Goal: Transaction & Acquisition: Subscribe to service/newsletter

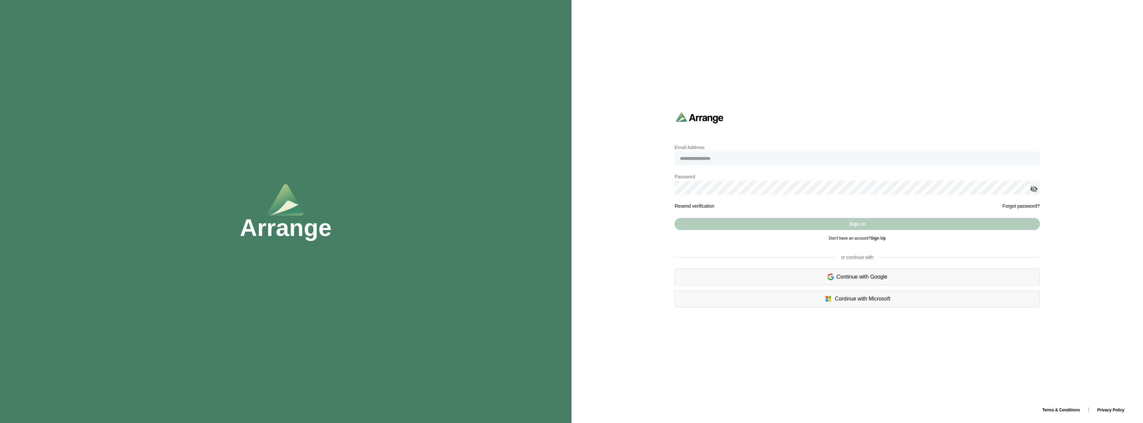
click at [702, 161] on input "email" at bounding box center [857, 158] width 365 height 14
click at [877, 237] on link "Sign Up" at bounding box center [878, 238] width 15 height 5
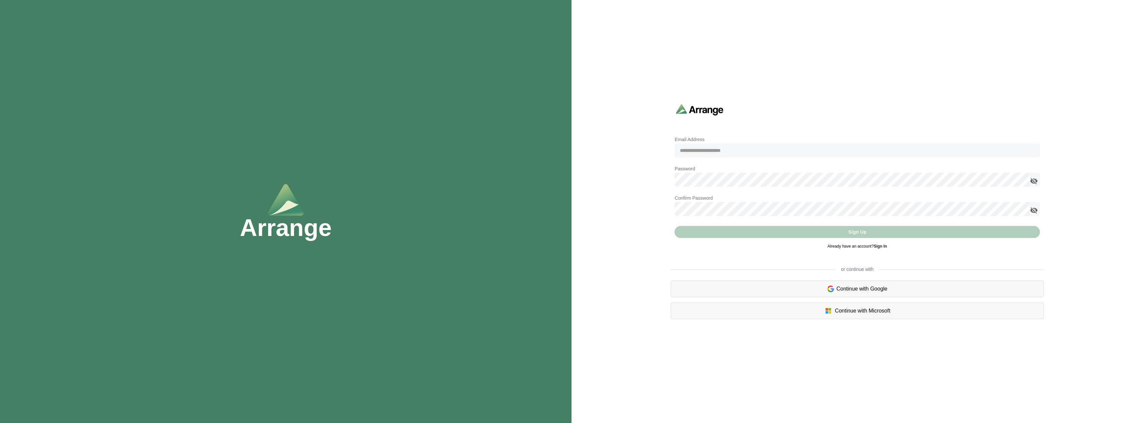
click at [718, 156] on input "email" at bounding box center [857, 150] width 365 height 14
type input "**********"
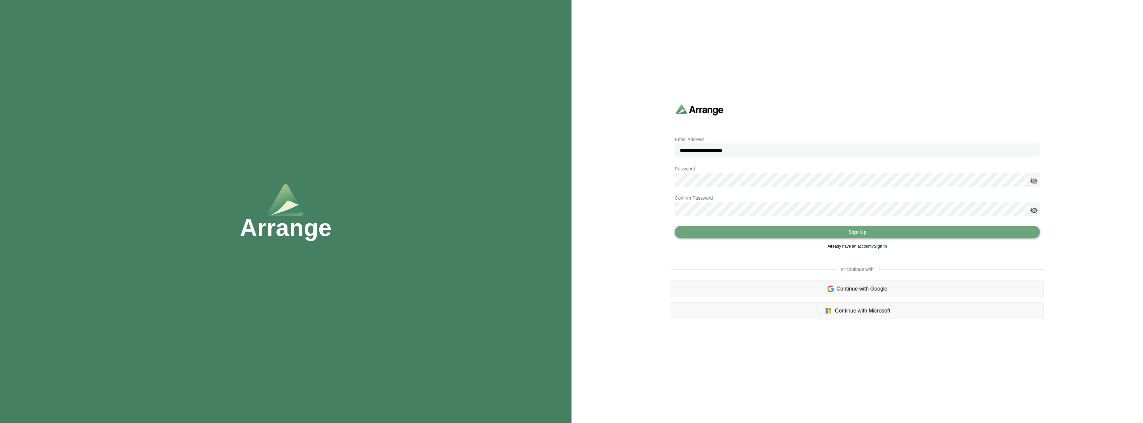
click at [723, 232] on button "Sign Up" at bounding box center [857, 232] width 365 height 12
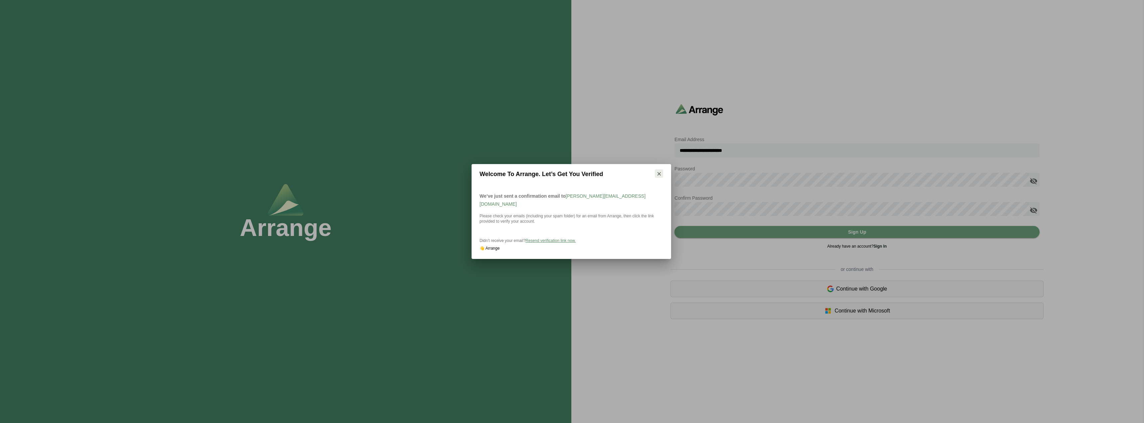
click at [657, 176] on icon "button" at bounding box center [659, 174] width 6 height 6
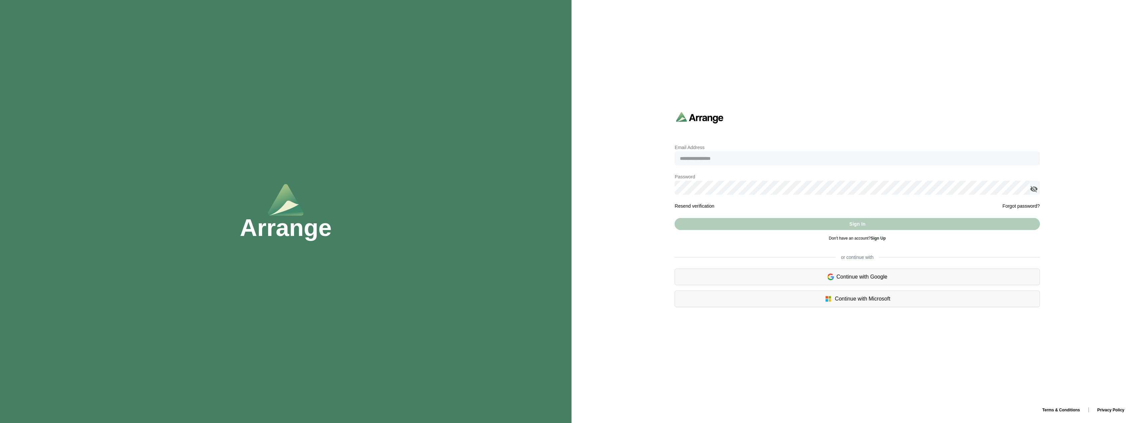
type input "**********"
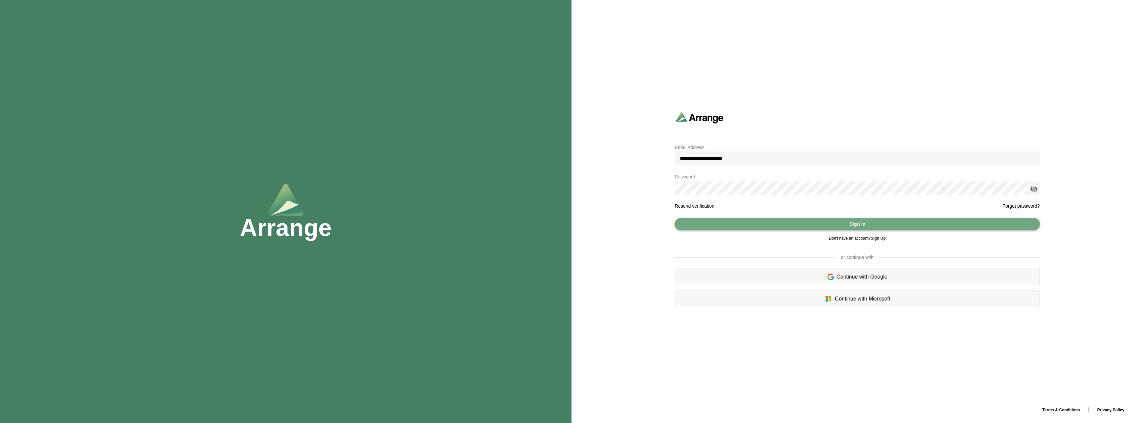
click at [845, 221] on button "Sign In" at bounding box center [857, 224] width 365 height 12
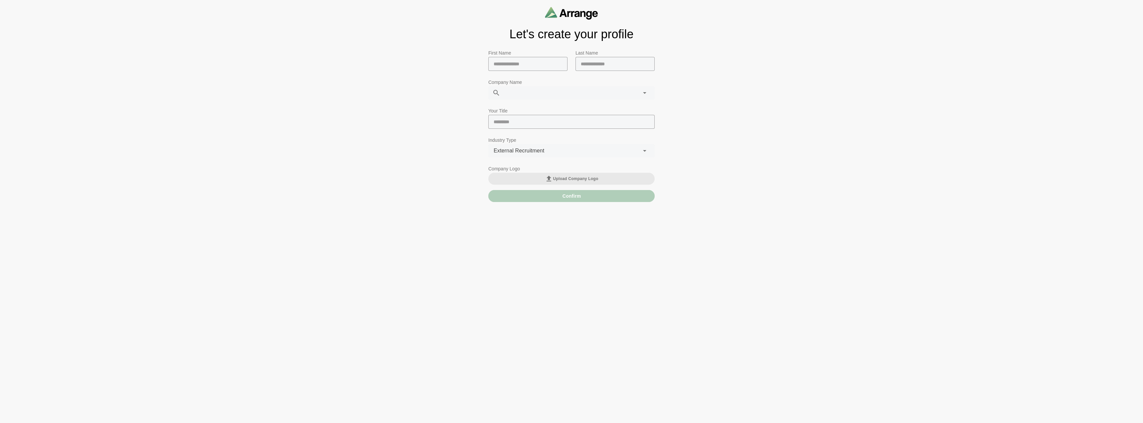
click at [509, 67] on input "text" at bounding box center [527, 64] width 79 height 14
type input "***"
type input "******"
click at [515, 122] on input "text" at bounding box center [571, 122] width 166 height 14
click at [515, 90] on div at bounding box center [564, 92] width 128 height 13
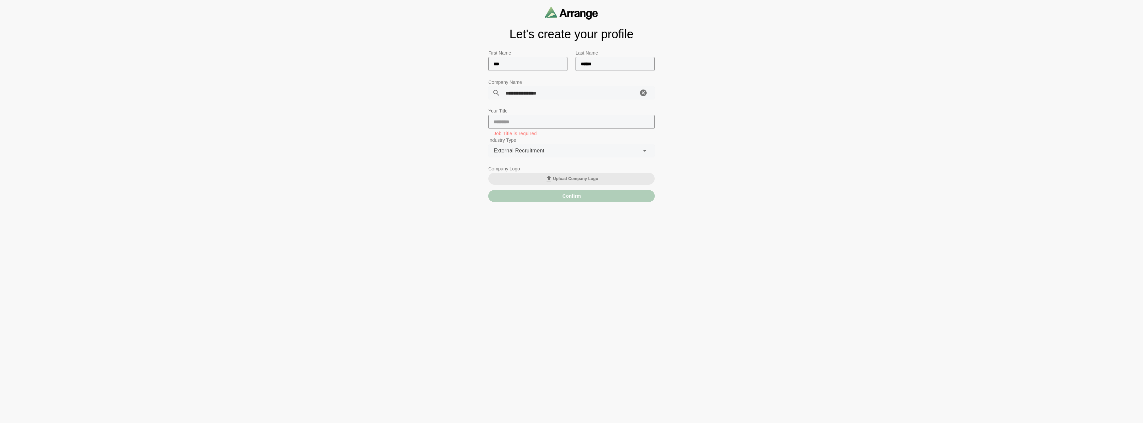
type input "**********"
click at [521, 124] on input "text" at bounding box center [571, 122] width 166 height 14
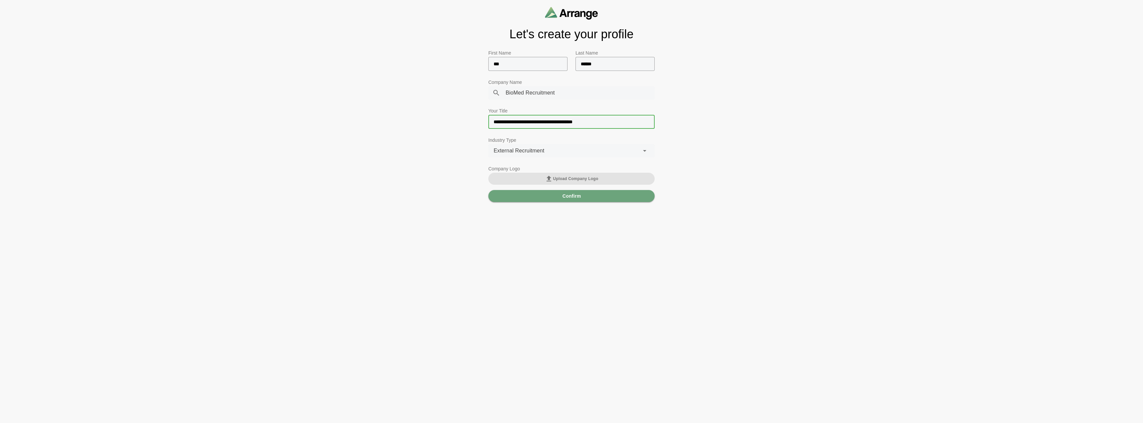
type input "**********"
click at [556, 177] on span "Upload Company Logo" at bounding box center [572, 179] width 54 height 8
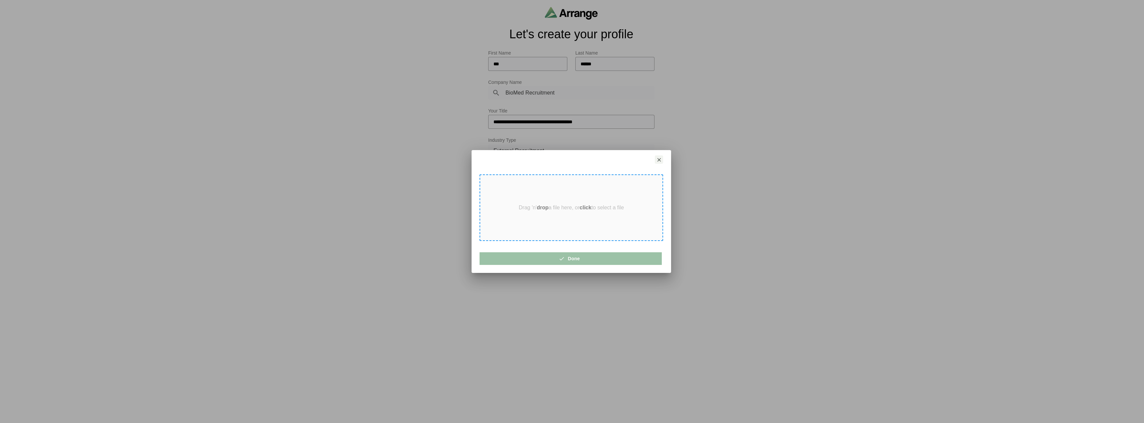
click at [592, 211] on div "Drag 'n' drop a file here, or click to select a file" at bounding box center [572, 207] width 184 height 67
click at [565, 258] on icon "button" at bounding box center [565, 259] width 6 height 6
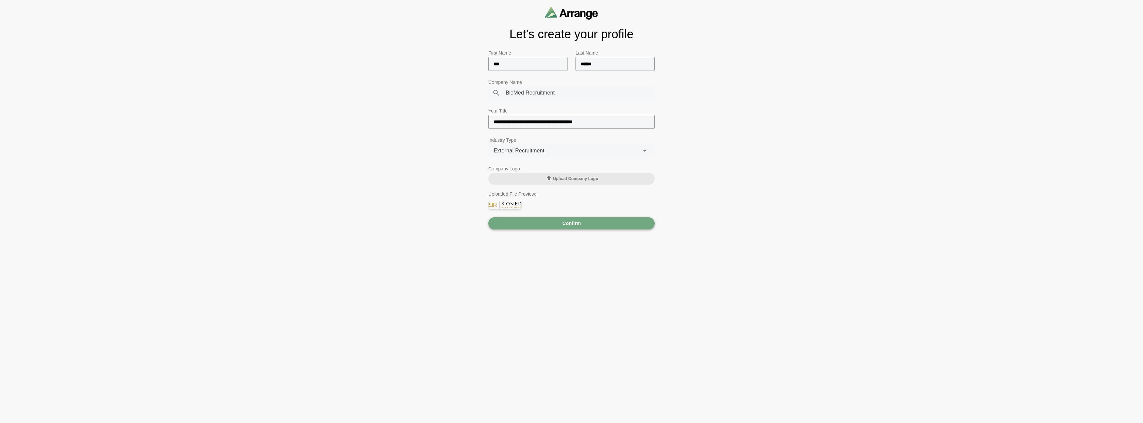
click at [544, 227] on button "Confirm" at bounding box center [571, 223] width 166 height 12
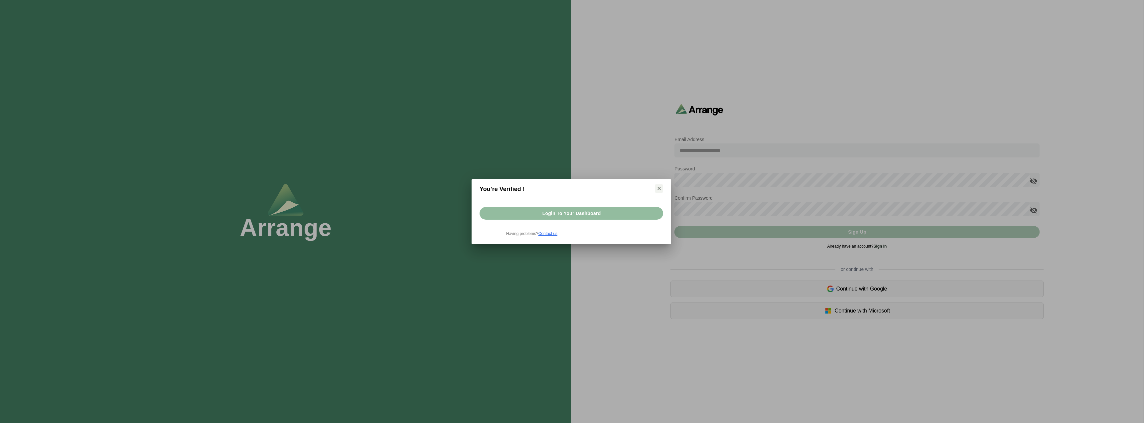
click at [550, 213] on span "Login to your dashboard" at bounding box center [571, 213] width 59 height 13
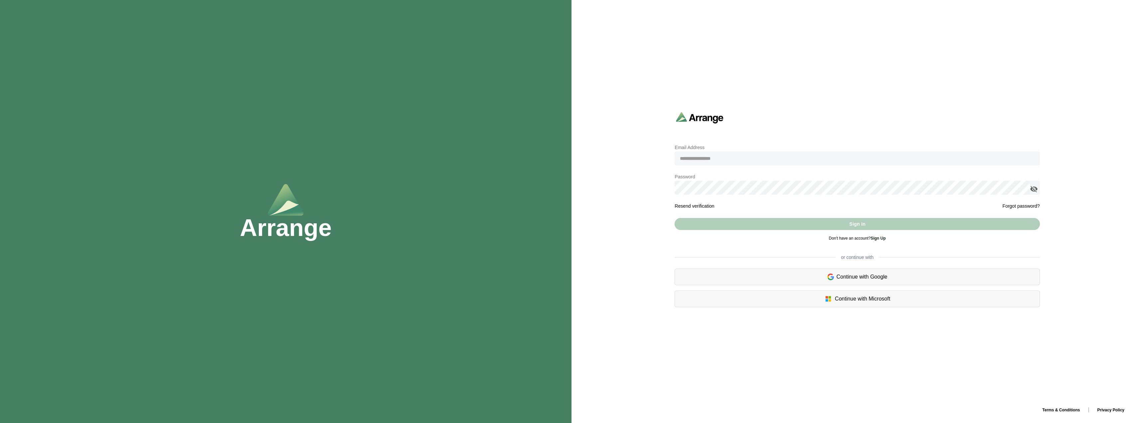
click at [724, 162] on input "email" at bounding box center [857, 158] width 365 height 14
click at [728, 157] on input "email" at bounding box center [857, 158] width 365 height 14
type input "**********"
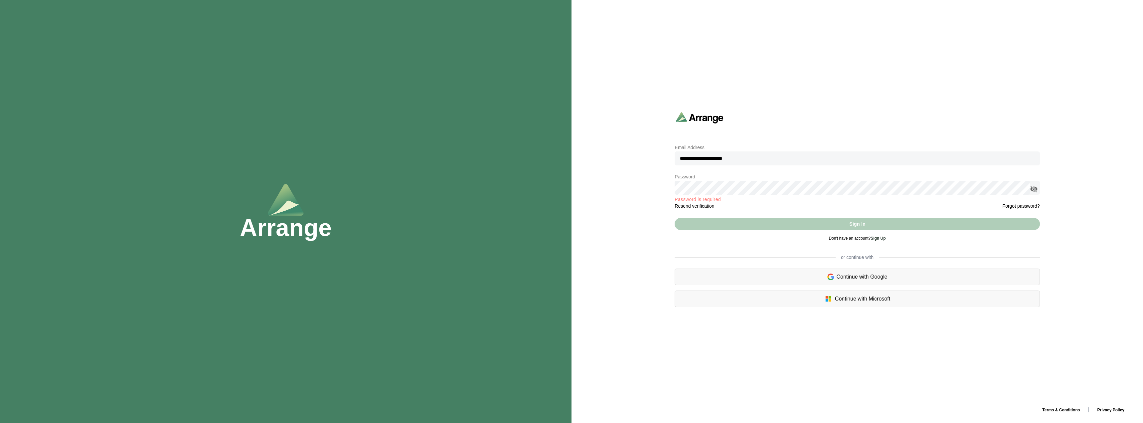
click at [1030, 181] on div at bounding box center [1030, 181] width 0 height 0
drag, startPoint x: 848, startPoint y: 61, endPoint x: 843, endPoint y: 59, distance: 5.6
click at [848, 61] on div "**********" at bounding box center [858, 211] width 572 height 423
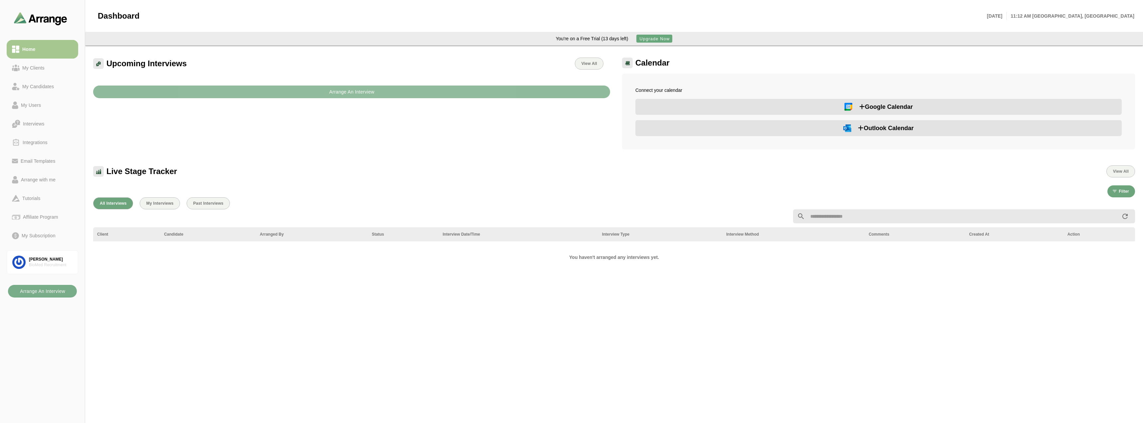
click at [319, 89] on button "Arrange An Interview" at bounding box center [351, 92] width 517 height 13
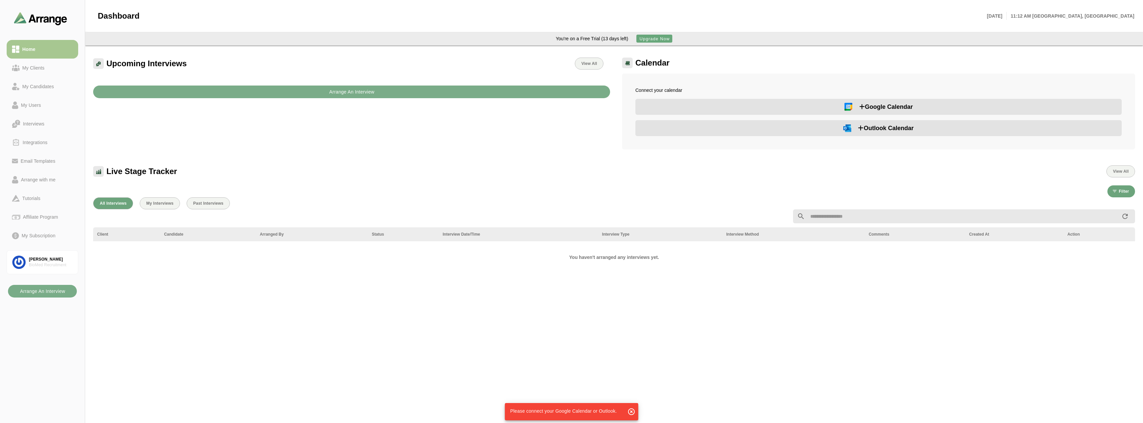
click at [464, 123] on div "Upcoming Interviews View All Arrange An Interview" at bounding box center [351, 104] width 525 height 100
click at [34, 199] on div "Tutorials" at bounding box center [31, 198] width 23 height 8
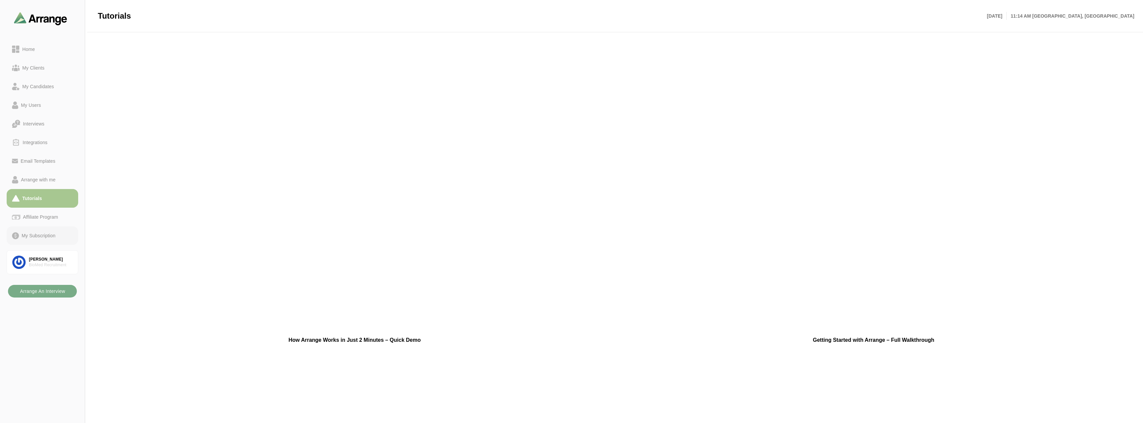
click at [40, 233] on div "My Subscription" at bounding box center [38, 236] width 39 height 8
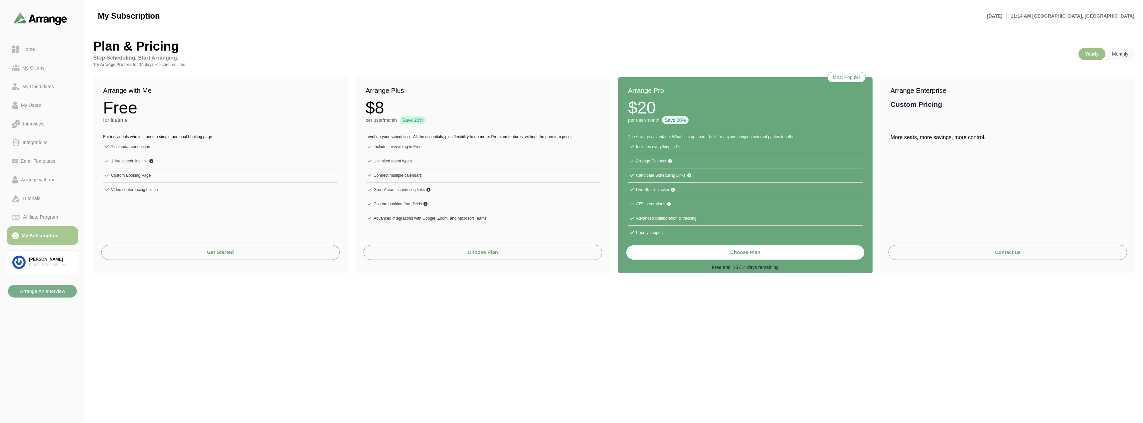
click at [404, 136] on p "Level up your scheduling - All the essentials, plus flexibility to do more. Pre…" at bounding box center [483, 137] width 235 height 6
click at [403, 135] on p "Level up your scheduling - All the essentials, plus flexibility to do more. Pre…" at bounding box center [483, 137] width 235 height 6
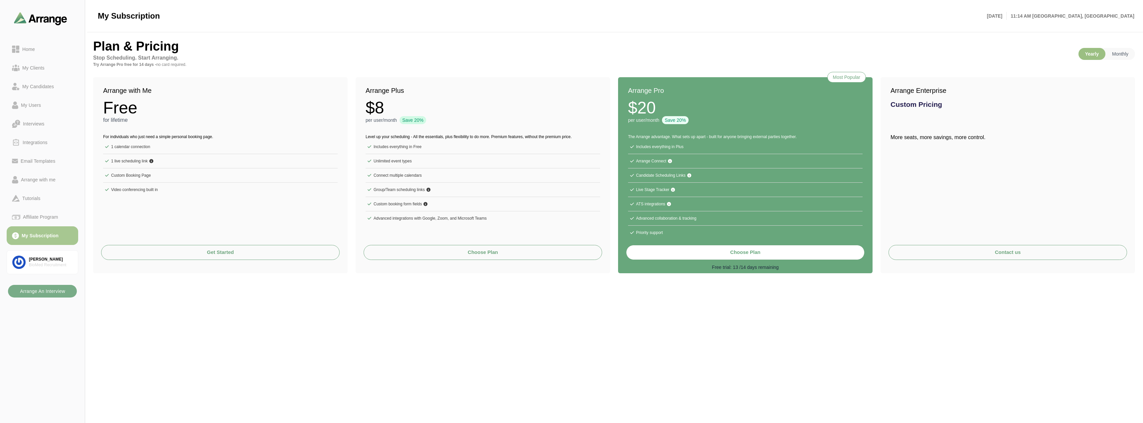
click at [404, 137] on p "Level up your scheduling - All the essentials, plus flexibility to do more. Pre…" at bounding box center [483, 137] width 235 height 6
click at [407, 143] on li "Includes everything in Free" at bounding box center [483, 147] width 235 height 14
click at [410, 150] on li "Includes everything in Free" at bounding box center [483, 147] width 235 height 14
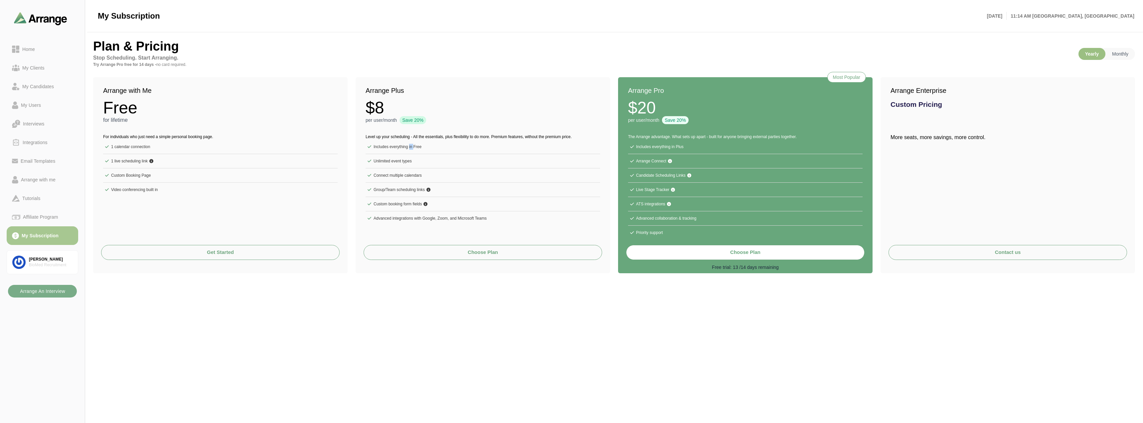
click at [410, 150] on li "Includes everything in Free" at bounding box center [483, 147] width 235 height 14
click at [403, 140] on li "Includes everything in Free" at bounding box center [483, 147] width 235 height 14
click at [406, 147] on li "Includes everything in Free" at bounding box center [483, 147] width 235 height 14
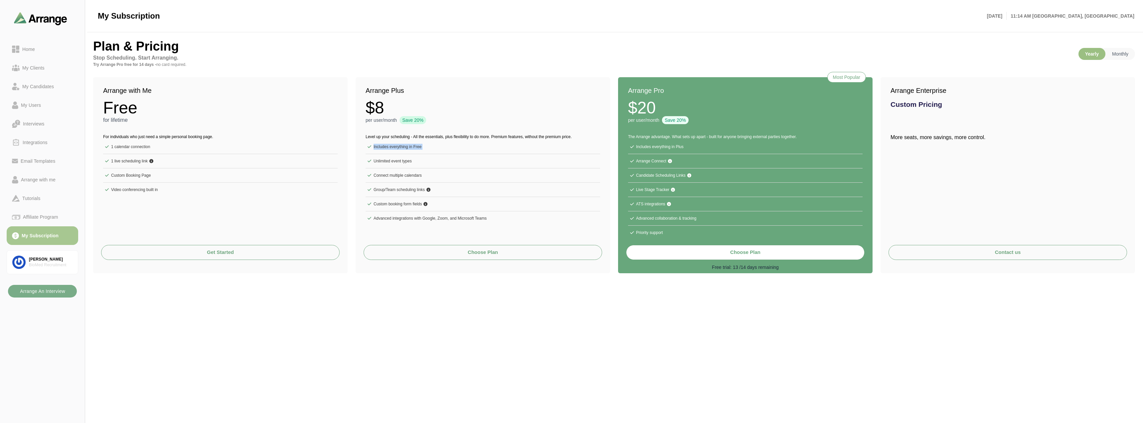
click at [406, 147] on li "Includes everything in Free" at bounding box center [483, 147] width 235 height 14
click at [402, 130] on div "Level up your scheduling - All the essentials, plus flexibility to do more. Pre…" at bounding box center [483, 177] width 255 height 104
click at [396, 160] on li "Unlimited event types" at bounding box center [483, 161] width 235 height 14
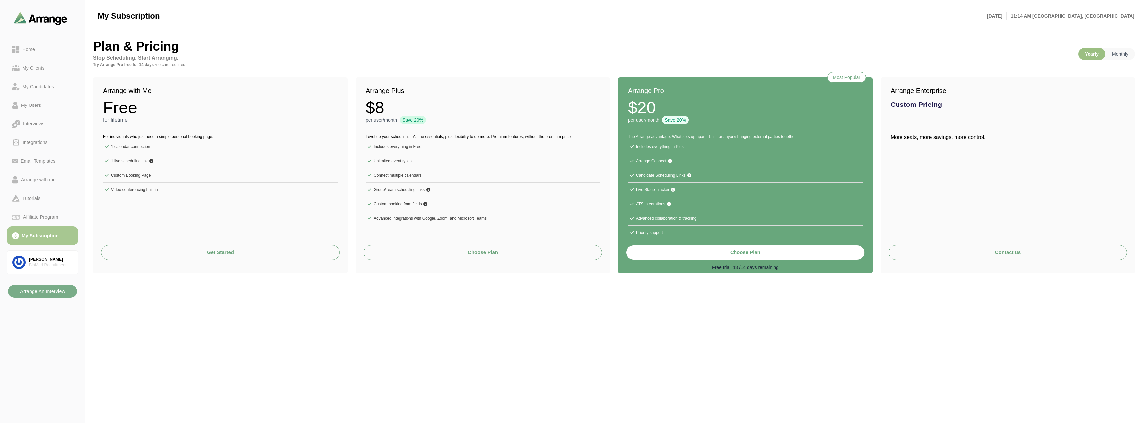
click at [409, 177] on li "Connect multiple calendars" at bounding box center [483, 175] width 235 height 14
click at [409, 176] on li "Connect multiple calendars" at bounding box center [483, 175] width 235 height 14
click at [400, 191] on li "Group/Team scheduling links" at bounding box center [483, 190] width 235 height 14
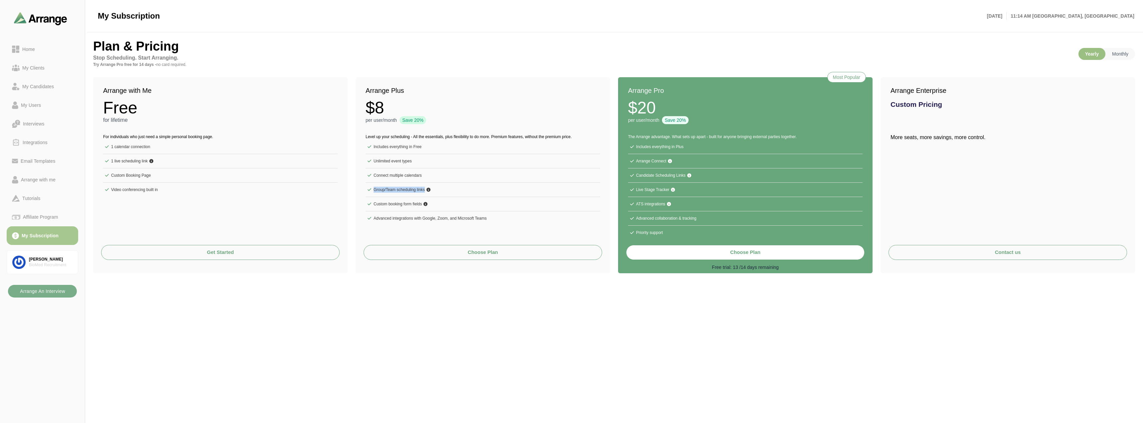
click at [400, 191] on li "Group/Team scheduling links" at bounding box center [483, 190] width 235 height 14
click at [402, 203] on li "Custom booking form fields" at bounding box center [483, 204] width 235 height 14
drag, startPoint x: 625, startPoint y: 137, endPoint x: 699, endPoint y: 148, distance: 75.0
click at [699, 148] on div "The Arrange advantage. What sets up apart - built for anyone bringing external …" at bounding box center [745, 184] width 255 height 118
click at [699, 148] on li "Includes everything in Plus" at bounding box center [745, 147] width 235 height 14
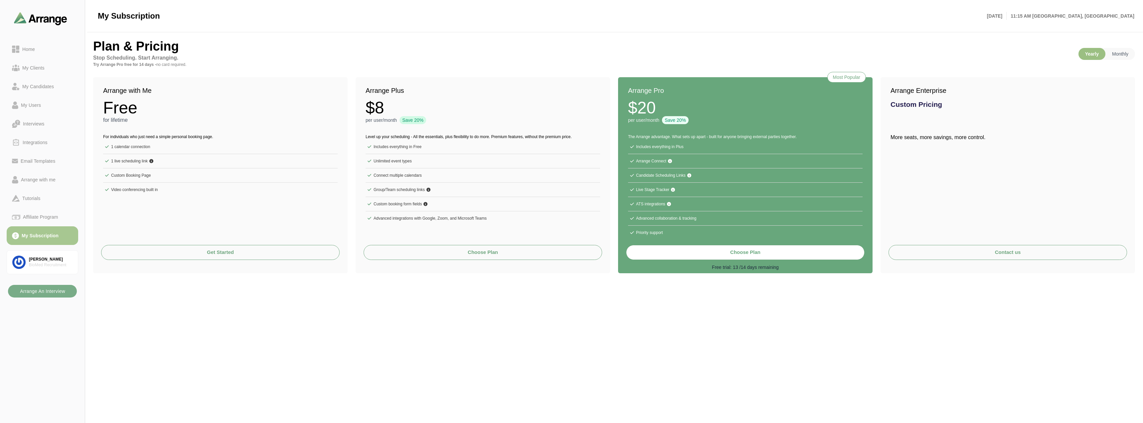
click at [688, 218] on li "Advanced collaboration & tracking" at bounding box center [745, 218] width 235 height 14
drag, startPoint x: 688, startPoint y: 218, endPoint x: 671, endPoint y: 225, distance: 18.0
click at [688, 218] on li "Advanced collaboration & tracking" at bounding box center [745, 218] width 235 height 14
click at [658, 232] on li "Priority support" at bounding box center [745, 233] width 235 height 14
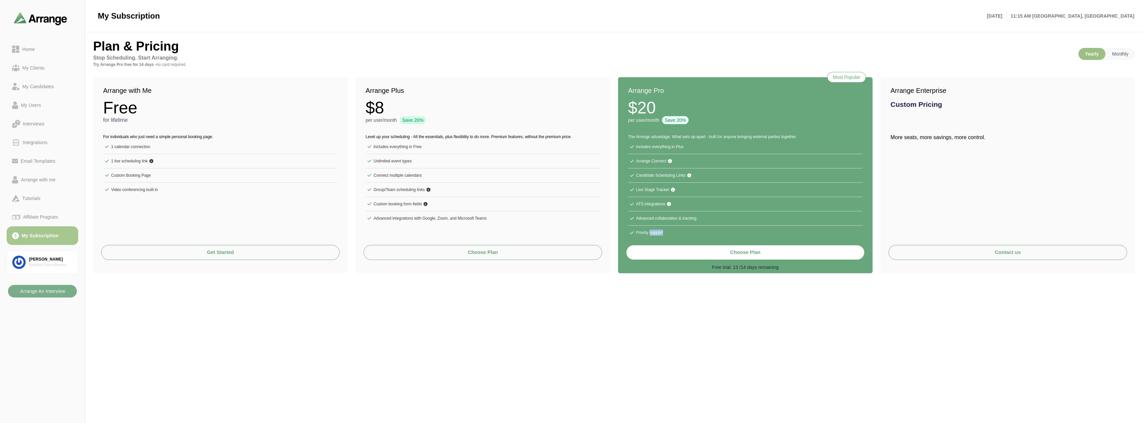
click at [658, 232] on li "Priority support" at bounding box center [745, 233] width 235 height 14
click at [658, 213] on li "Advanced collaboration & tracking" at bounding box center [745, 218] width 235 height 14
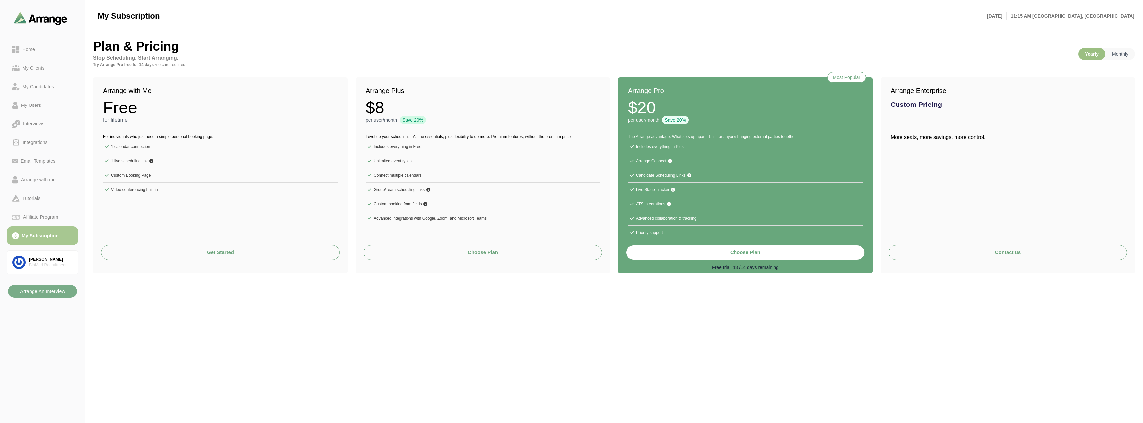
click at [660, 230] on li "Priority support" at bounding box center [745, 233] width 235 height 14
click at [660, 232] on li "Priority support" at bounding box center [745, 233] width 235 height 14
drag, startPoint x: 660, startPoint y: 232, endPoint x: 660, endPoint y: 219, distance: 13.3
click at [660, 229] on li "Priority support" at bounding box center [745, 233] width 235 height 14
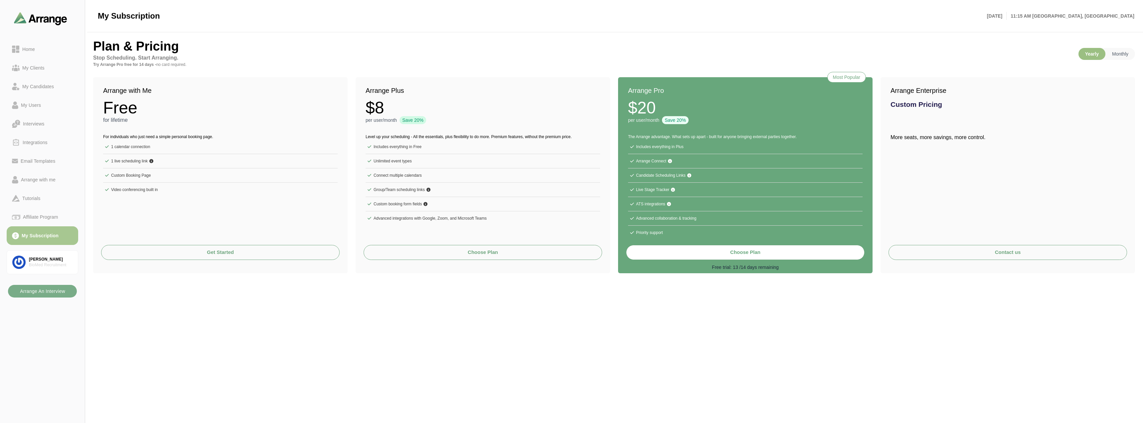
click at [659, 217] on li "Advanced collaboration & tracking" at bounding box center [745, 218] width 235 height 14
click at [659, 230] on li "Priority support" at bounding box center [745, 233] width 235 height 14
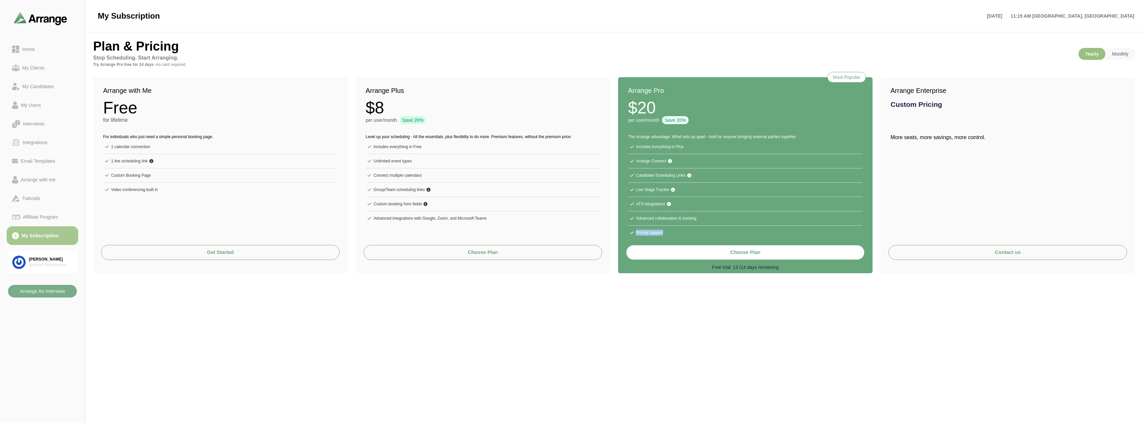
click at [659, 230] on li "Priority support" at bounding box center [745, 233] width 235 height 14
click at [659, 214] on li "Advanced collaboration & tracking" at bounding box center [745, 218] width 235 height 14
